Goal: Information Seeking & Learning: Learn about a topic

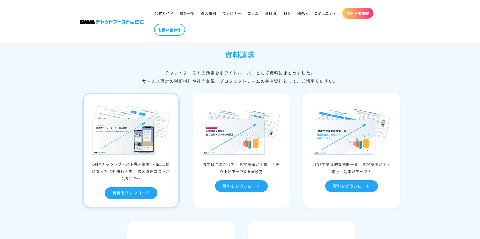
scroll to position [2247, 0]
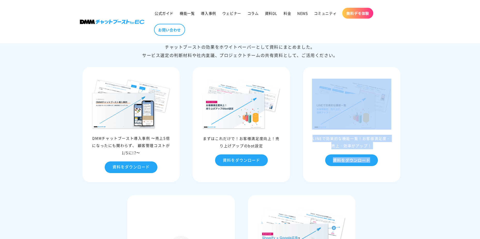
drag, startPoint x: 479, startPoint y: 195, endPoint x: 483, endPoint y: 75, distance: 119.1
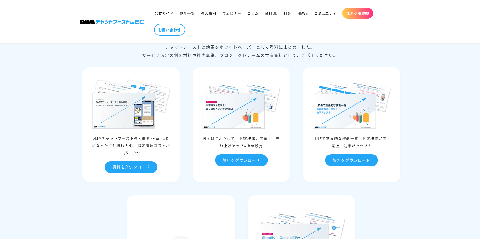
click at [467, 189] on div "資料請求 チャットブーストの効果をホワイトペーパーとして資料にまとめました。 サービス選定の判断材料や社内稟議、プロジェクトチームの共有資料として、ご活用くだ…" at bounding box center [240, 173] width 480 height 348
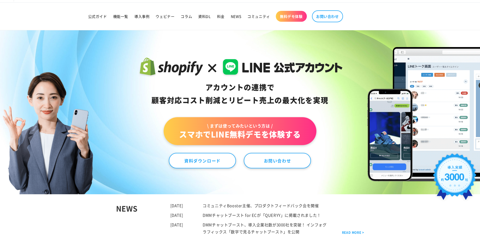
scroll to position [0, 0]
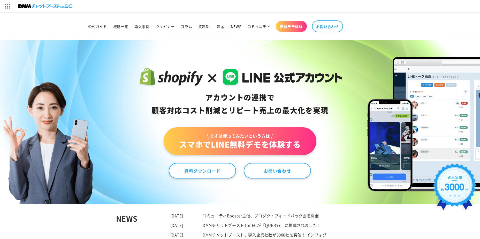
click at [243, 148] on link "\ まずは使ってみたいという方は / スマホでLINE無料デモを体験する" at bounding box center [240, 141] width 152 height 28
click at [213, 173] on link "資料ダウンロード" at bounding box center [202, 170] width 67 height 15
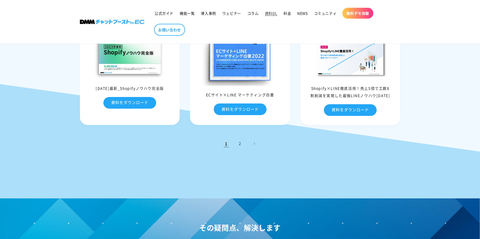
scroll to position [207, 0]
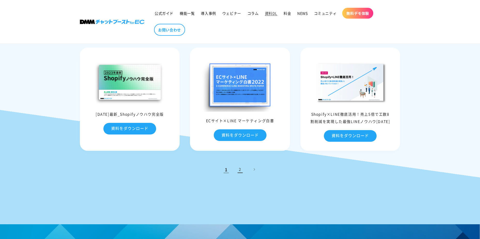
click at [240, 172] on link "2" at bounding box center [239, 169] width 11 height 11
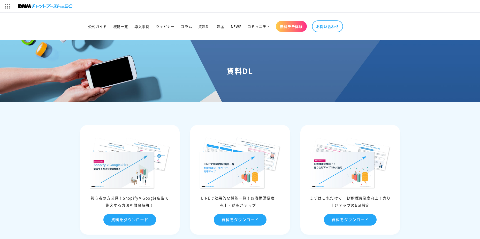
click at [124, 25] on span "機能一覧" at bounding box center [120, 26] width 15 height 5
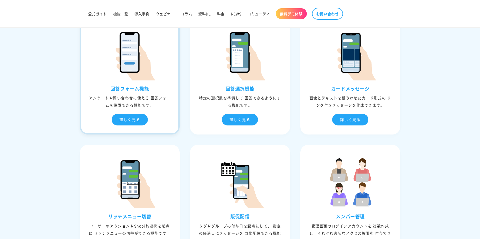
scroll to position [336, 0]
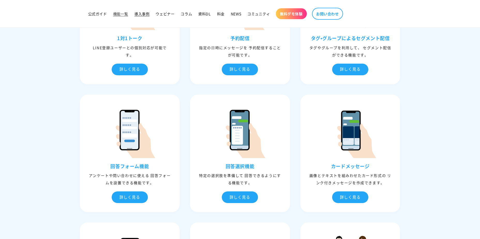
click at [139, 12] on span "導入事例" at bounding box center [141, 13] width 15 height 5
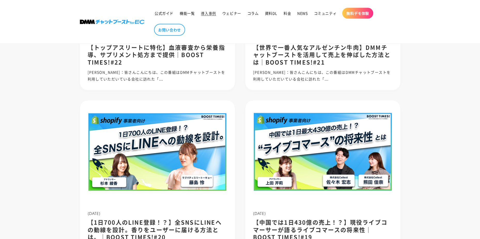
scroll to position [465, 0]
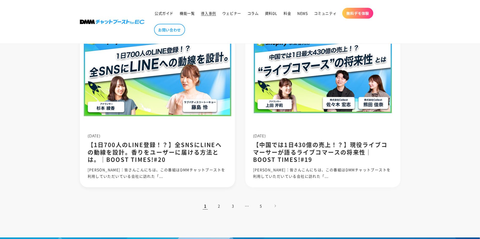
click at [180, 96] on img at bounding box center [157, 74] width 166 height 111
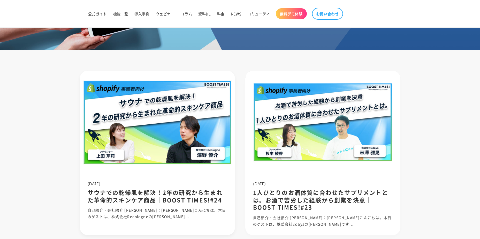
scroll to position [0, 0]
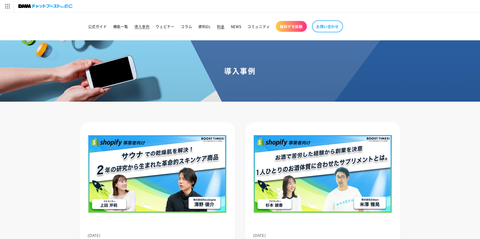
click at [222, 26] on span "料金" at bounding box center [220, 26] width 7 height 5
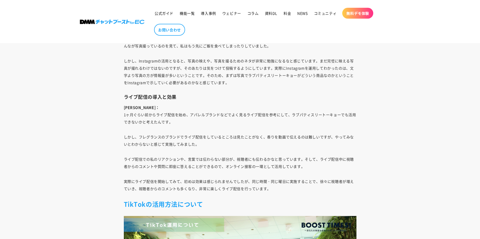
scroll to position [2532, 0]
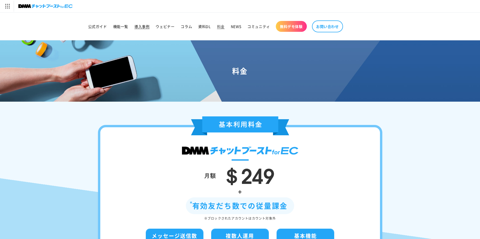
click at [141, 27] on span "導入事例" at bounding box center [141, 26] width 15 height 5
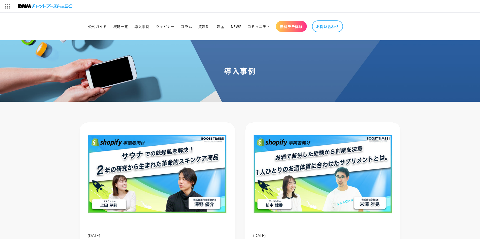
click at [123, 23] on link "機能一覧" at bounding box center [120, 26] width 21 height 11
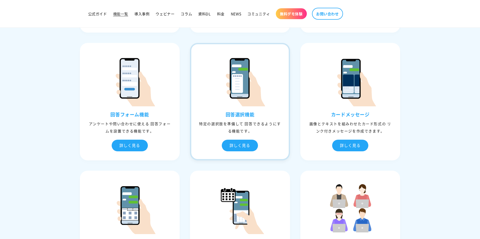
scroll to position [413, 0]
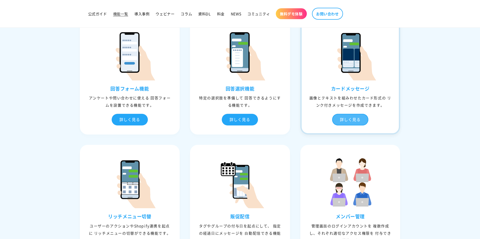
click at [355, 120] on div "詳しく見る" at bounding box center [350, 120] width 36 height 12
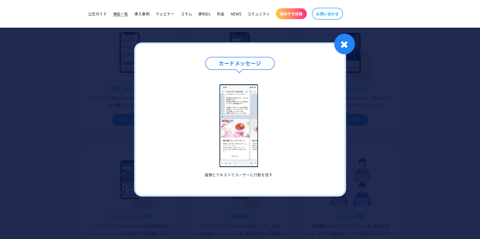
click at [257, 156] on img at bounding box center [238, 125] width 38 height 83
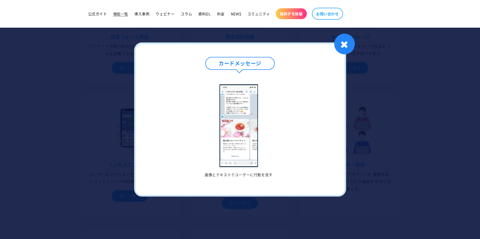
click at [242, 67] on h4 "カードメッセージ" at bounding box center [239, 63] width 69 height 13
click at [336, 48] on div "カードメッセージ 画像とテキストでユーザーに行動を促す 1 / / 1 ✖" at bounding box center [240, 119] width 212 height 154
click at [346, 44] on div "✖" at bounding box center [344, 44] width 21 height 21
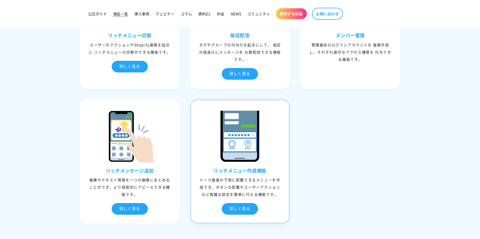
scroll to position [620, 0]
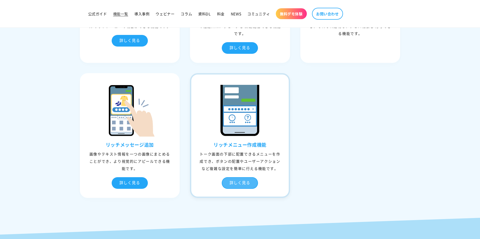
click at [243, 182] on div "詳しく見る" at bounding box center [240, 183] width 36 height 12
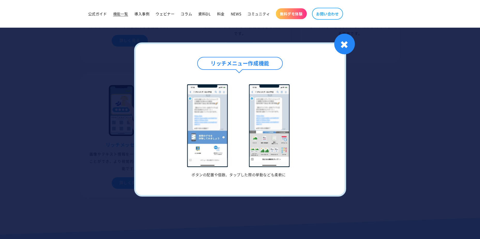
click at [280, 147] on img at bounding box center [238, 125] width 151 height 83
click at [340, 48] on div "✖" at bounding box center [344, 44] width 21 height 21
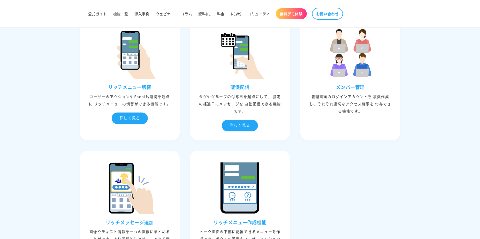
scroll to position [517, 0]
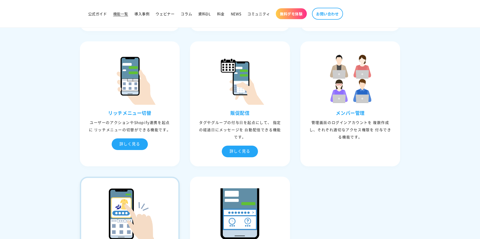
click at [127, 200] on img at bounding box center [130, 214] width 52 height 52
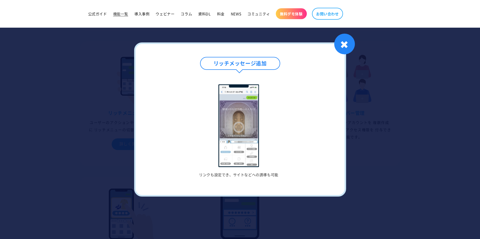
click at [241, 124] on img at bounding box center [238, 125] width 40 height 83
click at [347, 48] on div "✖" at bounding box center [344, 44] width 21 height 21
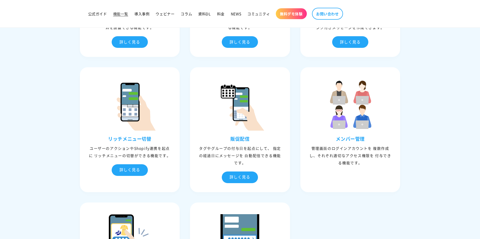
scroll to position [413, 0]
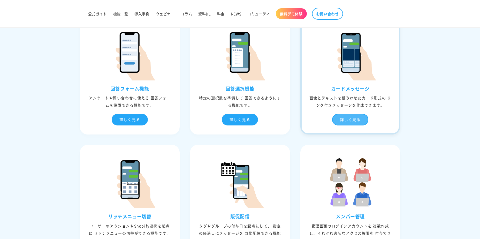
click at [355, 120] on div "詳しく見る" at bounding box center [350, 120] width 36 height 12
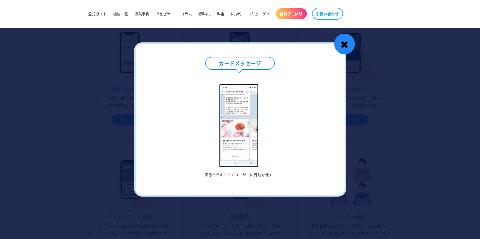
click at [346, 48] on div "✖" at bounding box center [344, 44] width 21 height 21
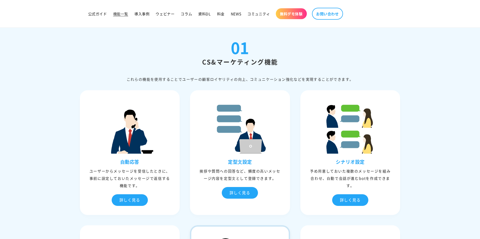
scroll to position [0, 0]
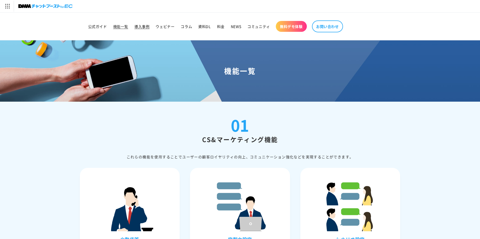
click at [146, 28] on span "導入事例" at bounding box center [141, 26] width 15 height 5
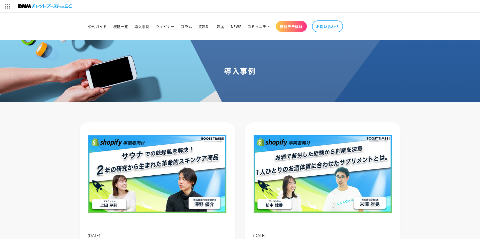
click at [160, 25] on span "ウェビナー" at bounding box center [165, 26] width 19 height 5
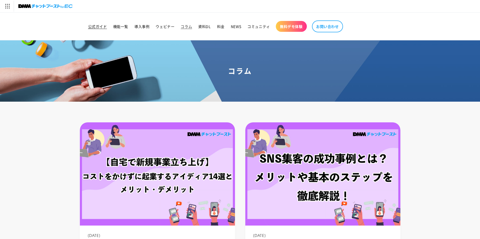
click at [99, 28] on span "公式ガイド" at bounding box center [97, 26] width 19 height 5
click at [124, 24] on link "機能一覧" at bounding box center [120, 26] width 21 height 11
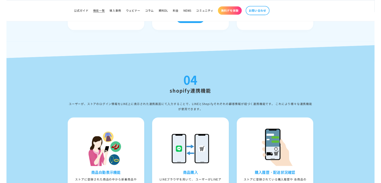
scroll to position [1550, 0]
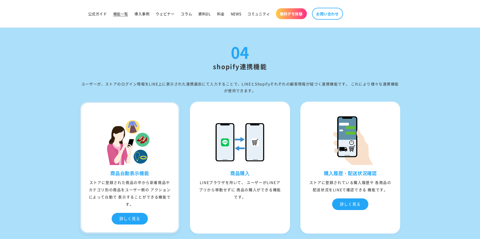
drag, startPoint x: 92, startPoint y: 183, endPoint x: 168, endPoint y: 205, distance: 78.6
click at [168, 205] on div "ストアに登録された商品の中から新着商品や カテゴリ別の商品をユーザー側の アクションによって⾃動で 表⽰することができる機能です。" at bounding box center [129, 193] width 97 height 29
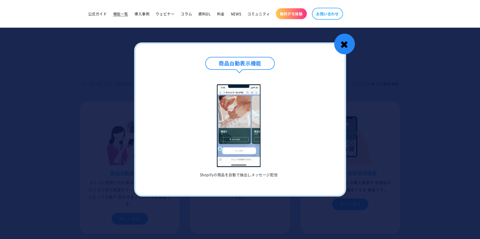
click at [349, 47] on div "✖" at bounding box center [344, 44] width 21 height 21
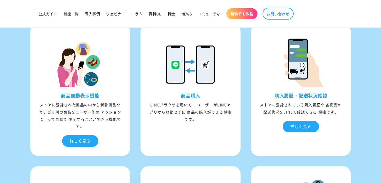
scroll to position [1653, 0]
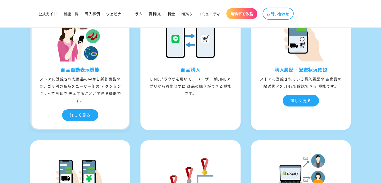
click at [43, 61] on div "商品⾃動表⽰機能 ストアに登録された商品の中から新着商品や カテゴリ別の商品をユーザー側の アクションによって⾃動で 表⽰することができる機能です。 詳しく見る" at bounding box center [80, 64] width 100 height 132
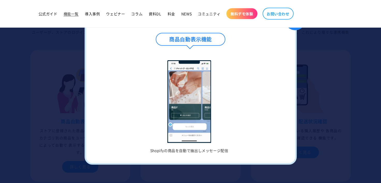
scroll to position [1576, 0]
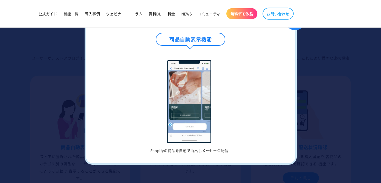
click at [317, 66] on div at bounding box center [190, 91] width 381 height 183
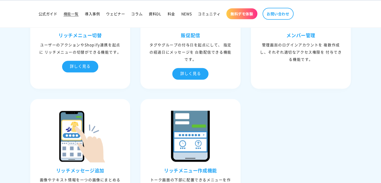
scroll to position [646, 0]
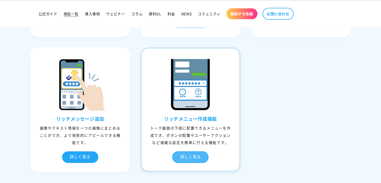
click at [190, 156] on div "詳しく見る" at bounding box center [190, 157] width 36 height 12
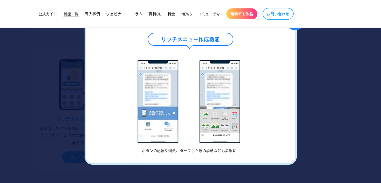
click at [297, 29] on div "✖" at bounding box center [294, 20] width 21 height 21
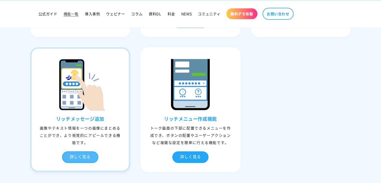
click at [72, 155] on div "詳しく見る" at bounding box center [80, 157] width 36 height 12
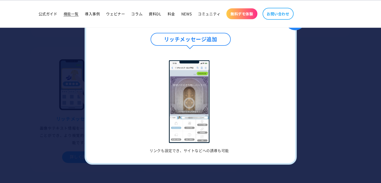
click at [295, 29] on div "✖" at bounding box center [294, 20] width 21 height 21
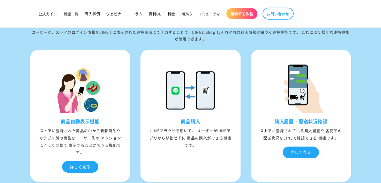
scroll to position [1627, 0]
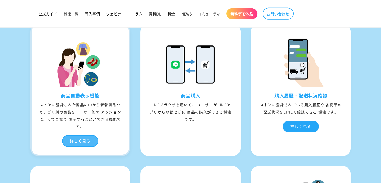
click at [91, 139] on div "詳しく見る" at bounding box center [80, 141] width 36 height 12
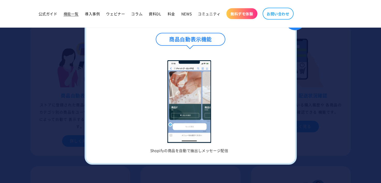
click at [298, 30] on div "✖" at bounding box center [294, 20] width 21 height 21
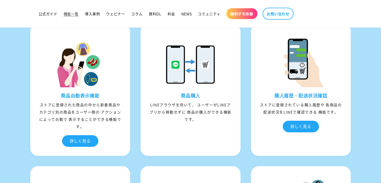
scroll to position [1602, 0]
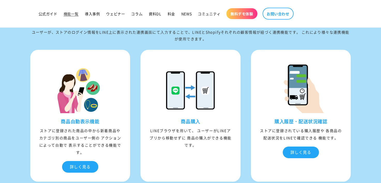
click at [209, 150] on div "商品購⼊ LINEブラウザを⽤いて、 ユーザーがLINEアプリから移動せずに 商品の購⼊ができる機能です。" at bounding box center [190, 137] width 97 height 38
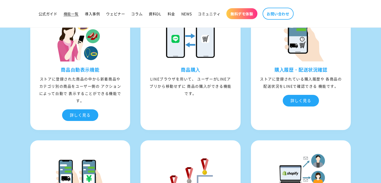
scroll to position [1627, 0]
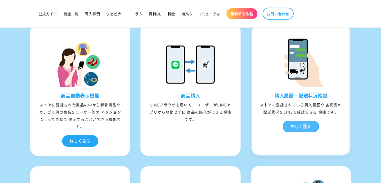
click at [304, 123] on div "詳しく見る" at bounding box center [300, 127] width 36 height 12
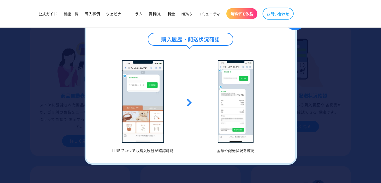
click at [295, 30] on div "購⼊履歴・配送状況確認 LINEでいつでも購入履歴が確認可能 金額や配送状況を確認 1 / / 1 ✖" at bounding box center [190, 91] width 212 height 146
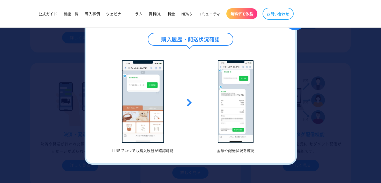
click at [297, 29] on div "✖" at bounding box center [294, 20] width 21 height 21
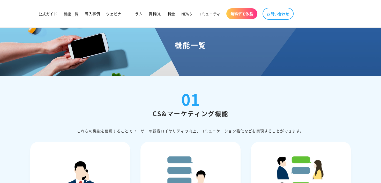
scroll to position [0, 0]
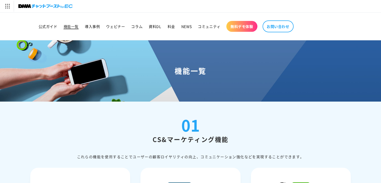
click at [68, 27] on span "機能一覧" at bounding box center [71, 26] width 15 height 5
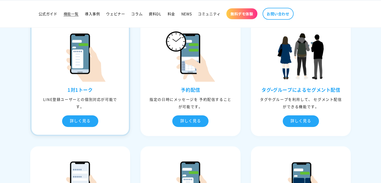
scroll to position [258, 0]
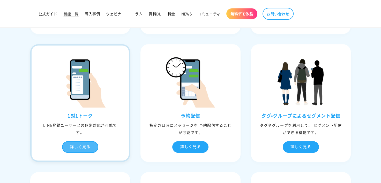
click at [75, 143] on div "詳しく見る" at bounding box center [80, 147] width 36 height 12
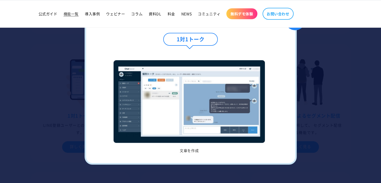
click at [26, 132] on div at bounding box center [190, 91] width 381 height 183
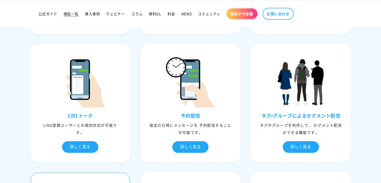
scroll to position [362, 0]
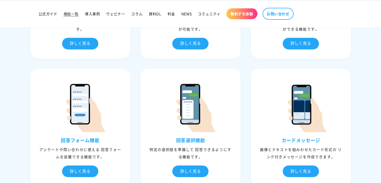
click at [89, 169] on div "詳しく見る" at bounding box center [80, 171] width 36 height 12
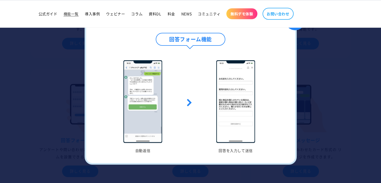
click at [297, 30] on div "✖" at bounding box center [294, 20] width 21 height 21
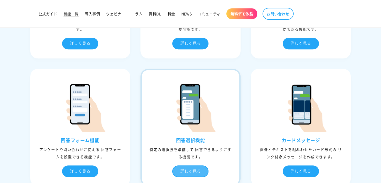
click at [196, 173] on div "詳しく見る" at bounding box center [190, 171] width 36 height 12
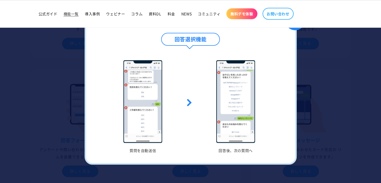
scroll to position [284, 0]
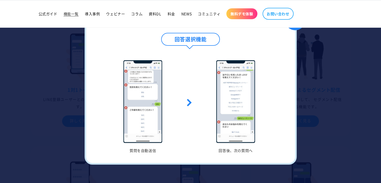
click at [331, 113] on div at bounding box center [190, 91] width 381 height 183
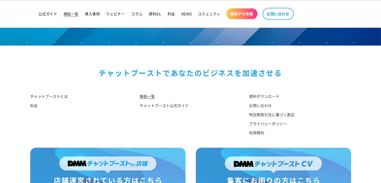
scroll to position [2531, 0]
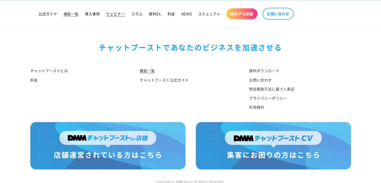
click at [114, 14] on span "ウェビナー" at bounding box center [115, 13] width 19 height 5
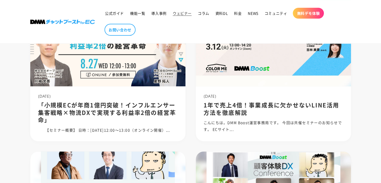
scroll to position [77, 0]
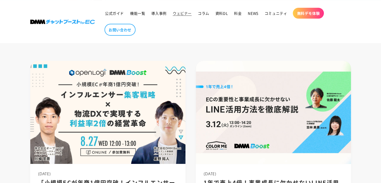
click at [87, 21] on img at bounding box center [62, 22] width 65 height 4
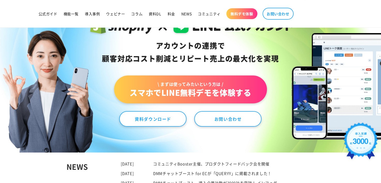
scroll to position [77, 0]
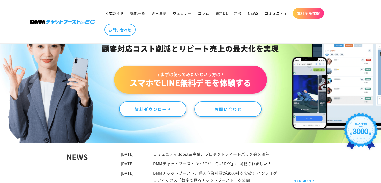
click at [210, 83] on link "\ まずは使ってみたいという方は / スマホでLINE無料デモを体験する" at bounding box center [190, 80] width 152 height 28
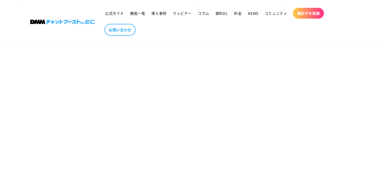
scroll to position [258, 0]
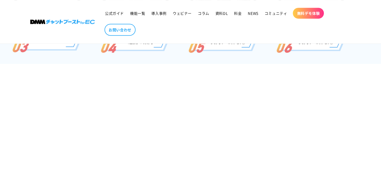
click at [304, 123] on section "無料デモ 実際の画面が見たいというお客様向けに、無料デモ体験を実施しております。 チャットブーストで何ができるのか、どんな操作感かを実際の画面を見ながらお手持…" at bounding box center [190, 87] width 381 height 578
drag, startPoint x: 83, startPoint y: 123, endPoint x: 74, endPoint y: 92, distance: 32.0
click at [83, 123] on section "無料デモ 実際の画面が見たいというお客様向けに、無料デモ体験を実施しております。 チャットブーストで何ができるのか、どんな操作感かを実際の画面を見ながらお手持…" at bounding box center [190, 87] width 381 height 578
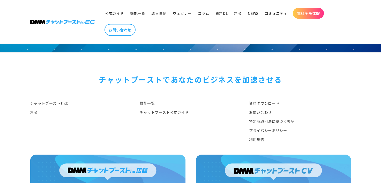
scroll to position [774, 0]
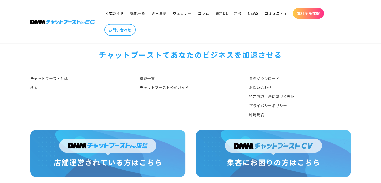
click at [153, 75] on link "機能一覧" at bounding box center [146, 79] width 15 height 8
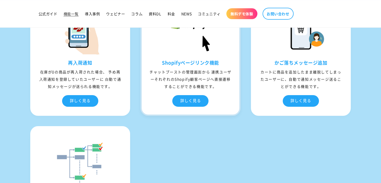
scroll to position [1963, 0]
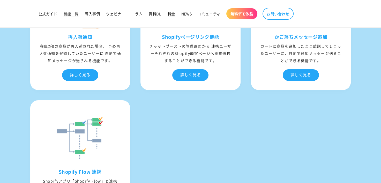
click at [172, 13] on span "料金" at bounding box center [170, 13] width 7 height 5
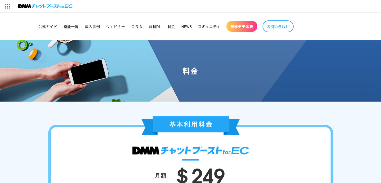
click at [67, 26] on span "機能一覧" at bounding box center [71, 26] width 15 height 5
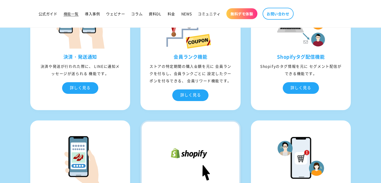
scroll to position [1757, 0]
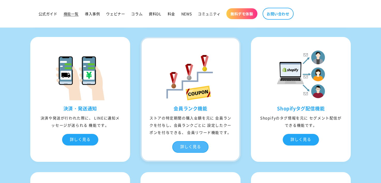
click at [183, 146] on div "詳しく見る" at bounding box center [190, 147] width 36 height 12
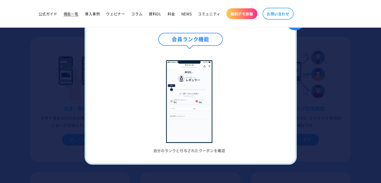
click at [294, 29] on div "✖" at bounding box center [294, 20] width 21 height 21
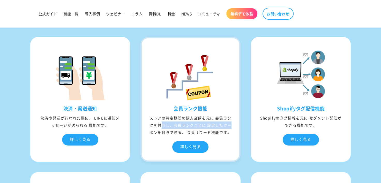
drag, startPoint x: 186, startPoint y: 117, endPoint x: 174, endPoint y: 122, distance: 12.8
click at [174, 122] on div "ストアの特定期間の購⼊⾦額を元に 会員ランクを付与し、会員ランクごとに 設定したクーポンを付与できる、 会員リワード機能です。" at bounding box center [190, 125] width 97 height 22
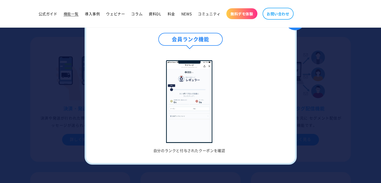
click at [298, 30] on div "✖" at bounding box center [294, 20] width 21 height 21
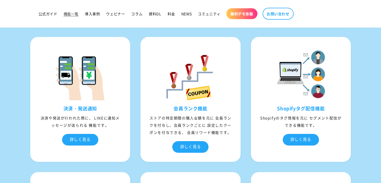
scroll to position [1808, 0]
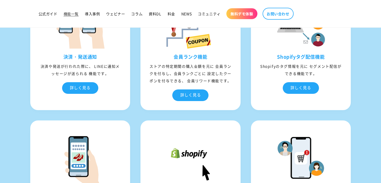
click at [10, 120] on section "04 shopify連携機能 ユーザーが、ストアのログイン情報をLINE上に表⽰された連携画⾯にて⼊⼒することで、LINEとShopifyそれぞれの顧客情報が…" at bounding box center [190, 89] width 381 height 606
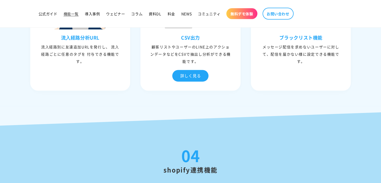
scroll to position [1369, 0]
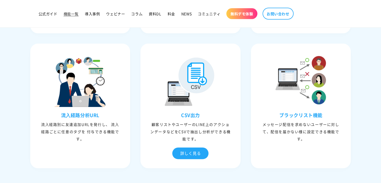
click at [17, 117] on div "03 分析機能 ユーザーに付与したタグなどを分析し、それらを配信や個別対応で活⽤することができます。 URLクリック測定 配信されたメッセージ内にあるURLの…" at bounding box center [190, 19] width 346 height 308
click at [63, 172] on div "03 分析機能 ユーザーに付与したタグなどを分析し、それらを配信や個別対応で活⽤することができます。 URLクリック測定 配信されたメッセージ内にあるURLの…" at bounding box center [190, 4] width 381 height 360
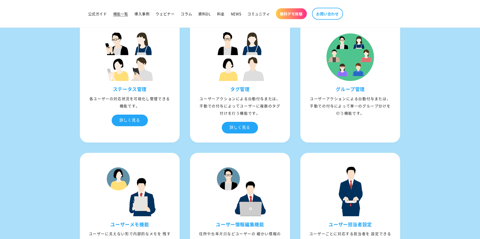
scroll to position [856, 0]
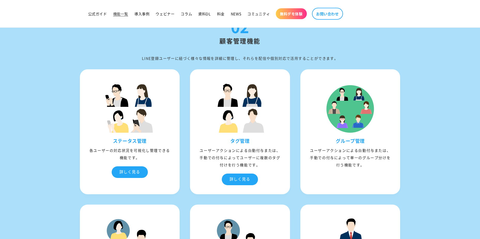
click at [294, 14] on span "無料デモ体験" at bounding box center [291, 13] width 23 height 5
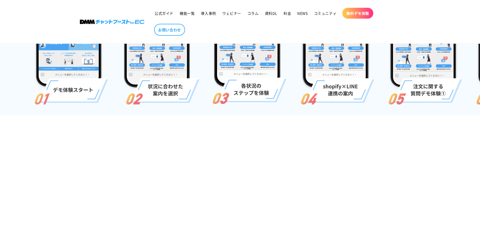
scroll to position [258, 0]
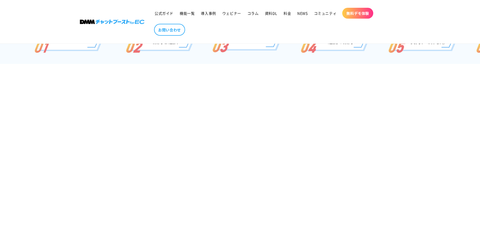
click at [349, 145] on section "無料デモ 実際の画面が見たいというお客様向けに、無料デモ体験を実施しております。 チャットブーストで何ができるのか、どんな操作感かを実際の画面を見ながらお手持…" at bounding box center [240, 87] width 480 height 578
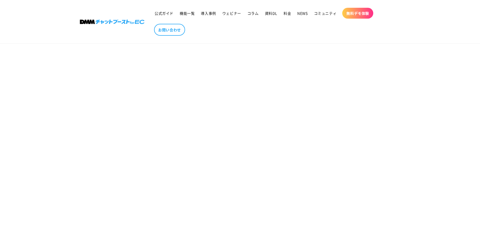
scroll to position [310, 0]
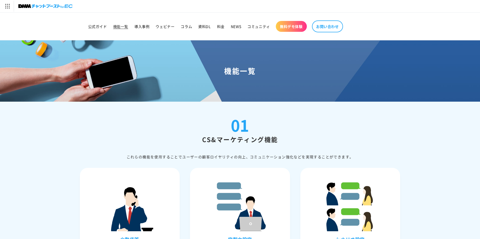
click at [293, 25] on span "無料デモ体験" at bounding box center [291, 26] width 23 height 5
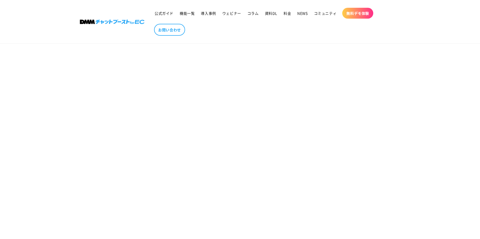
scroll to position [232, 0]
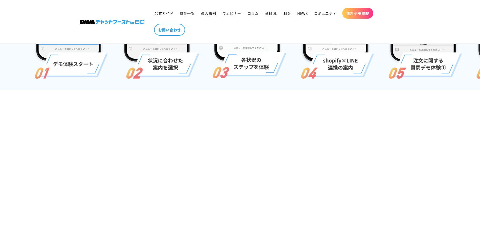
click at [133, 183] on section "無料デモ 実際の画面が見たいというお客様向けに、無料デモ体験を実施しております。 チャットブーストで何ができるのか、どんな操作感かを実際の画面を見ながらお手持…" at bounding box center [240, 113] width 480 height 578
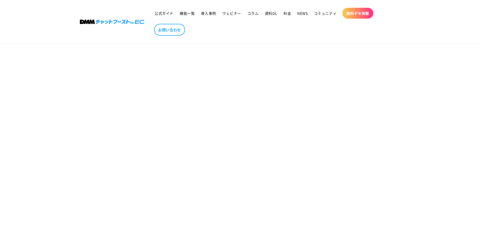
scroll to position [336, 0]
click at [144, 179] on section "無料デモ 実際の画面が見たいというお客様向けに、無料デモ体験を実施しております。 チャットブーストで何ができるのか、どんな操作感かを実際の画面を見ながらお手持…" at bounding box center [240, 9] width 480 height 578
